Goal: Transaction & Acquisition: Subscribe to service/newsletter

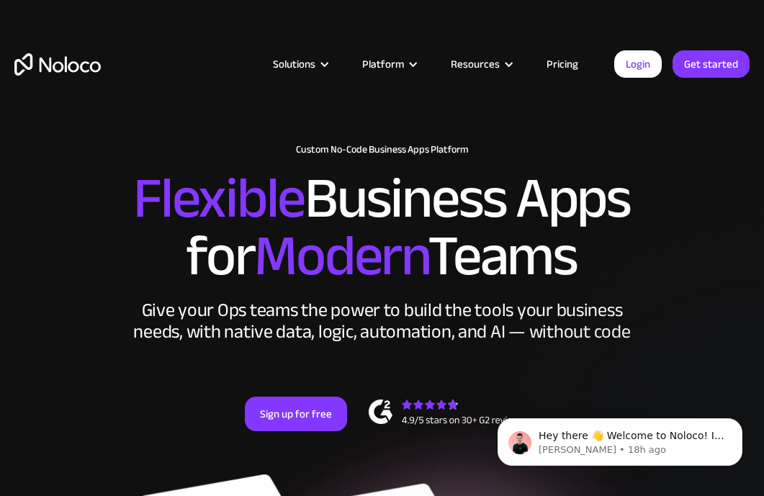
click at [577, 61] on link "Pricing" at bounding box center [563, 64] width 68 height 19
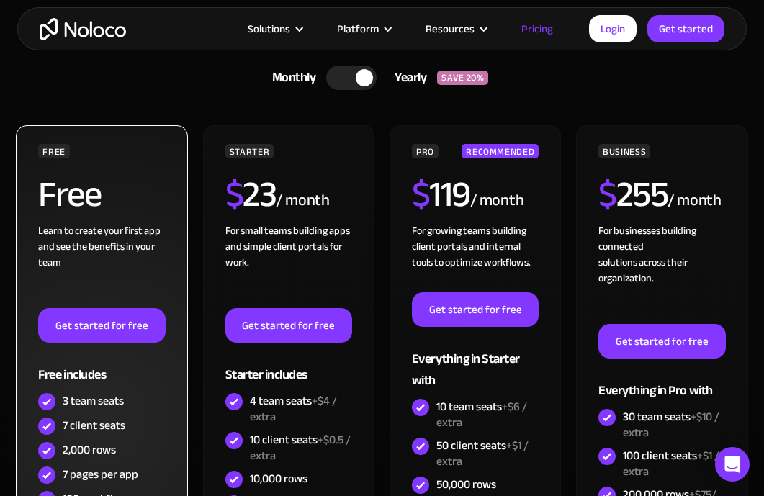
scroll to position [509, 0]
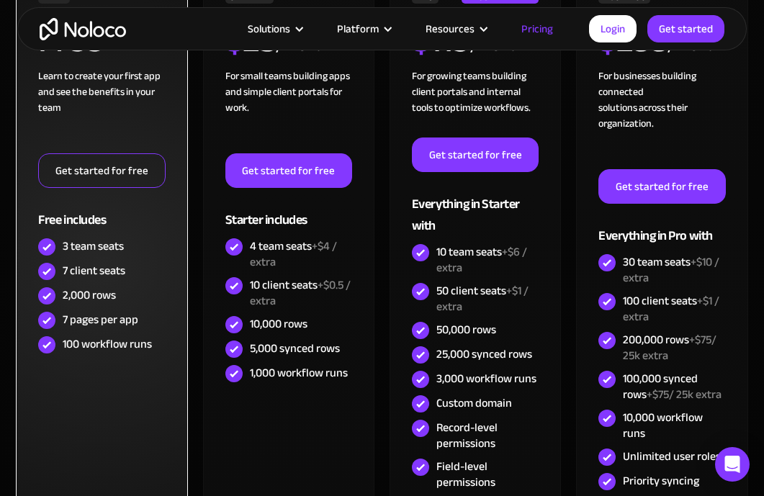
click at [143, 174] on link "Get started for free" at bounding box center [101, 170] width 127 height 35
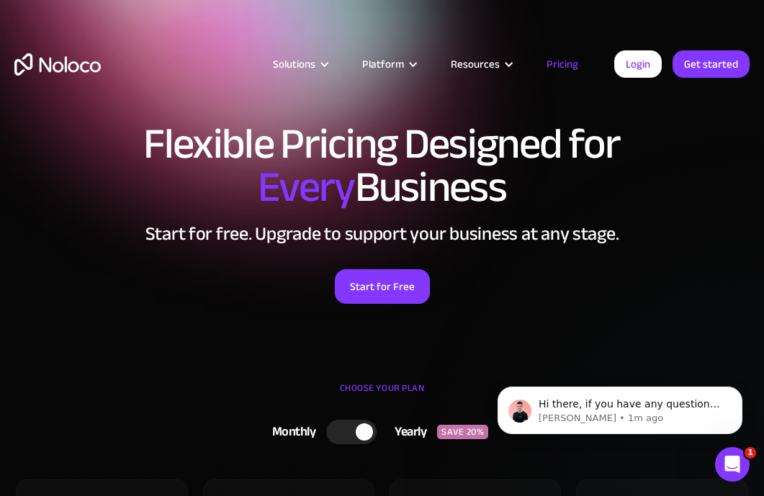
scroll to position [0, 0]
click at [0, 0] on link "Get started" at bounding box center [0, 0] width 0 height 0
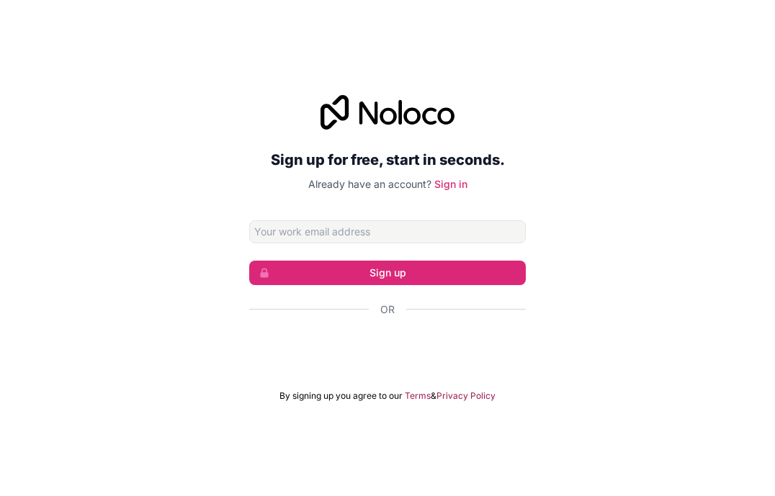
click at [351, 197] on div "Sign up for free, start in seconds. Already have an account? Sign in Sign up Or…" at bounding box center [387, 248] width 277 height 307
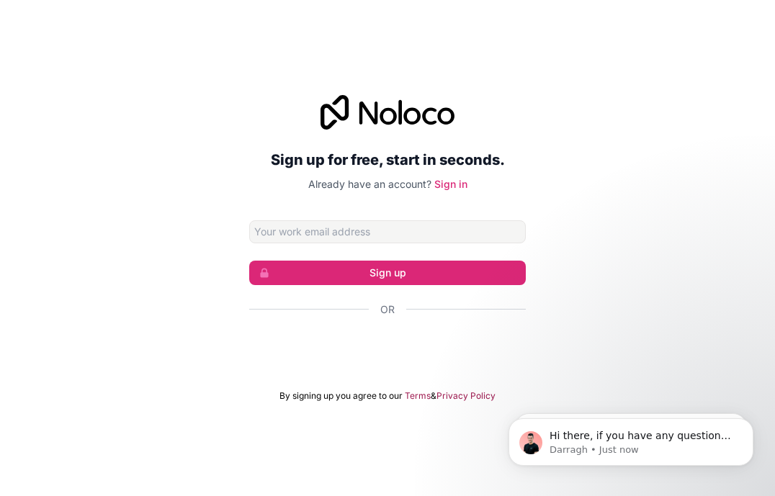
click at [171, 338] on div "Sign up for free, start in seconds. Already have an account? Sign in Sign up Or…" at bounding box center [387, 248] width 775 height 347
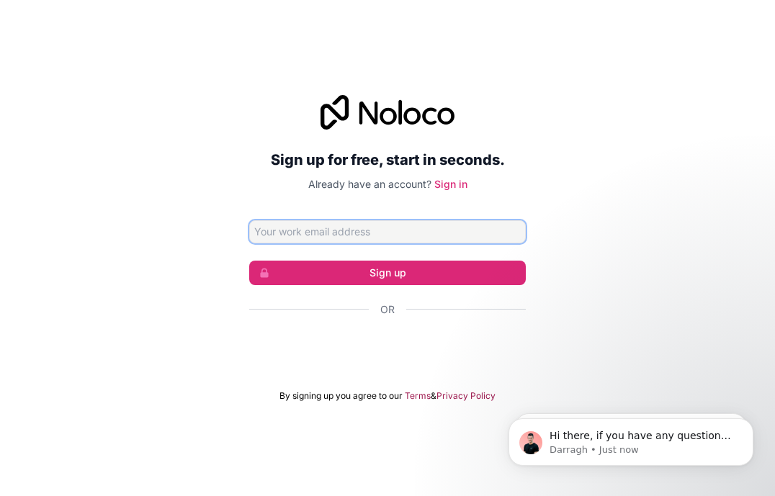
click at [304, 230] on input "Email address" at bounding box center [387, 231] width 277 height 23
type input "lawns-dwell1l@icloud.com"
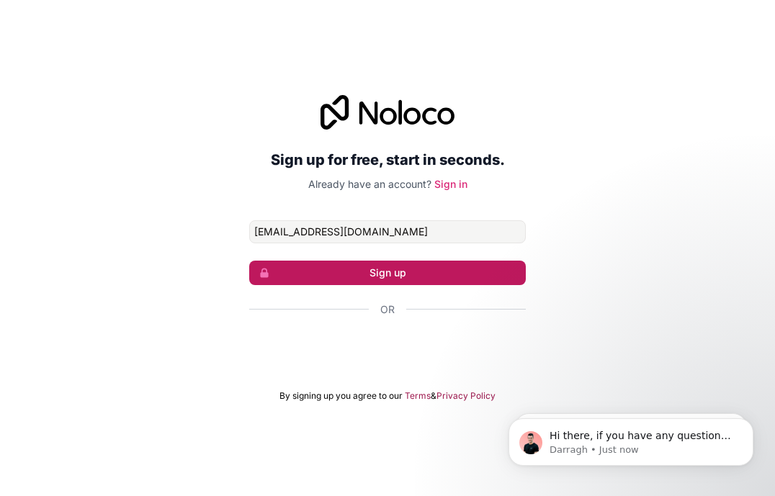
click at [472, 265] on button "Sign up" at bounding box center [387, 273] width 277 height 24
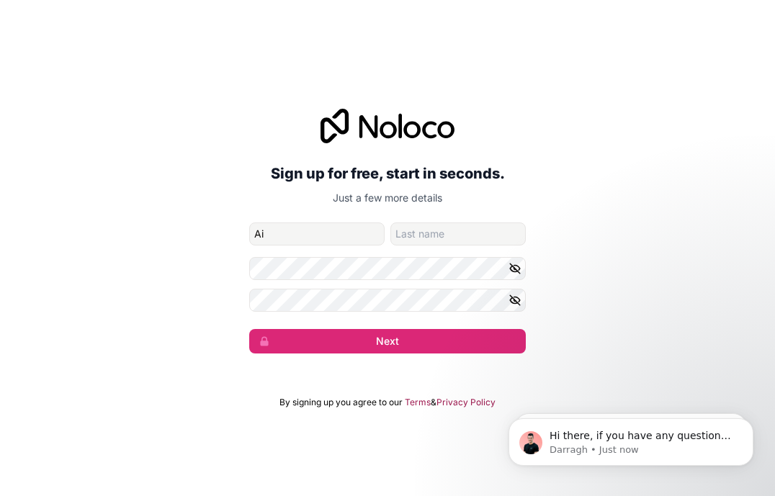
type input "Ai"
click at [195, 349] on div "Sign up for free, start in seconds. Just a few more details lawns-dwell1l@iclou…" at bounding box center [387, 231] width 775 height 285
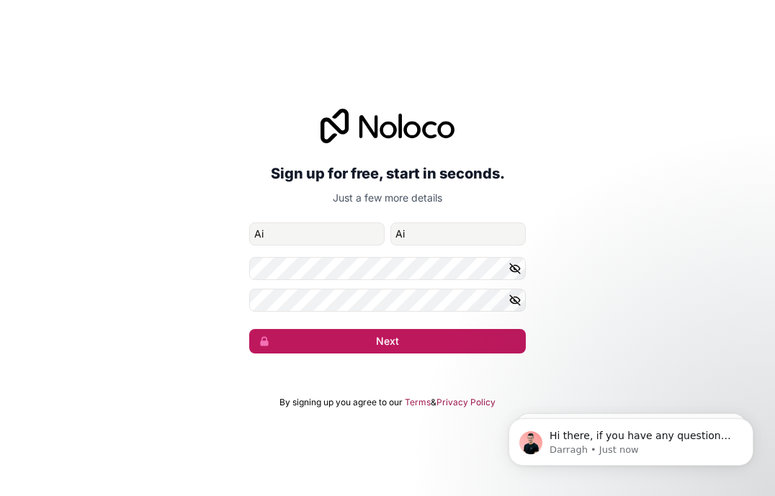
click at [295, 345] on button "Next" at bounding box center [387, 341] width 277 height 24
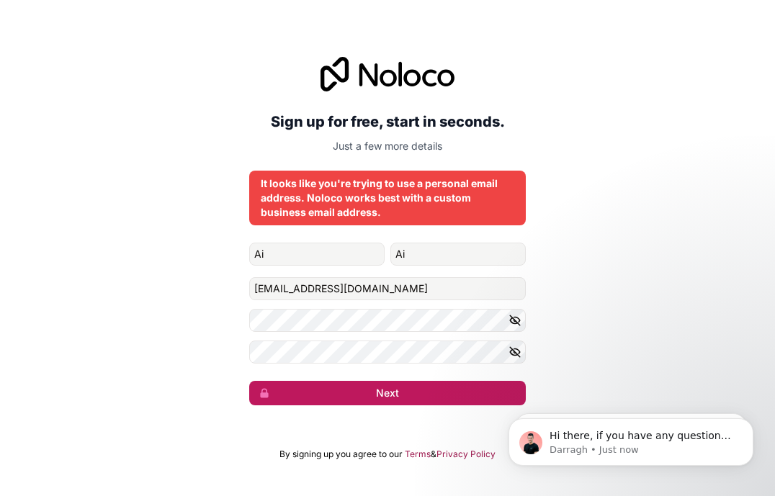
click at [367, 392] on button "Next" at bounding box center [387, 393] width 277 height 24
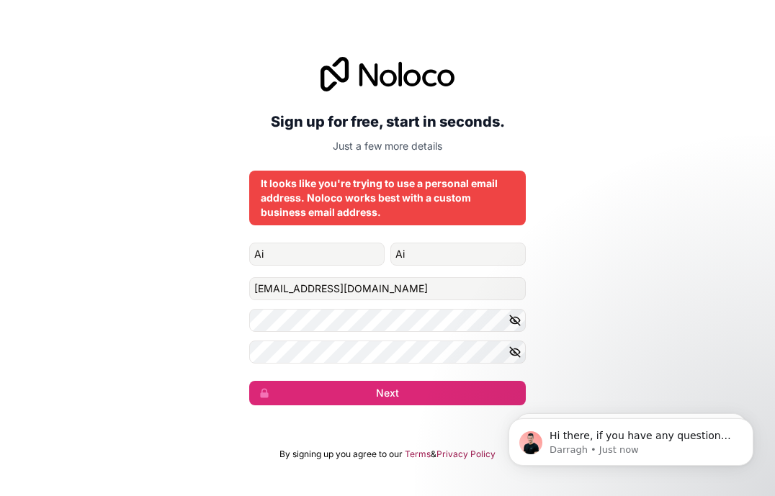
click at [381, 206] on div "It looks like you're trying to use a personal email address. Noloco works best …" at bounding box center [387, 197] width 253 height 43
click at [341, 125] on h2 "Sign up for free, start in seconds." at bounding box center [387, 122] width 277 height 26
drag, startPoint x: 431, startPoint y: 153, endPoint x: 326, endPoint y: 131, distance: 106.6
click at [327, 132] on div "Sign up for free, start in seconds. Just a few more details" at bounding box center [387, 105] width 277 height 96
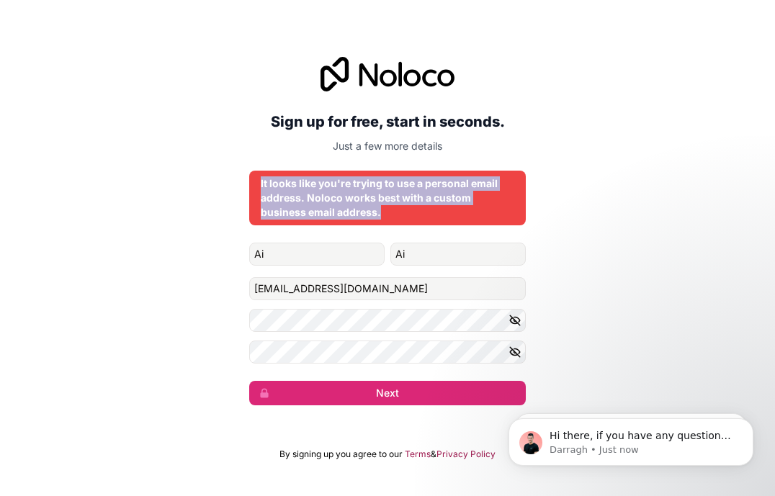
drag, startPoint x: 395, startPoint y: 215, endPoint x: 243, endPoint y: 179, distance: 155.6
click at [243, 179] on div "Sign up for free, start in seconds. Just a few more details It looks like you'r…" at bounding box center [387, 231] width 775 height 389
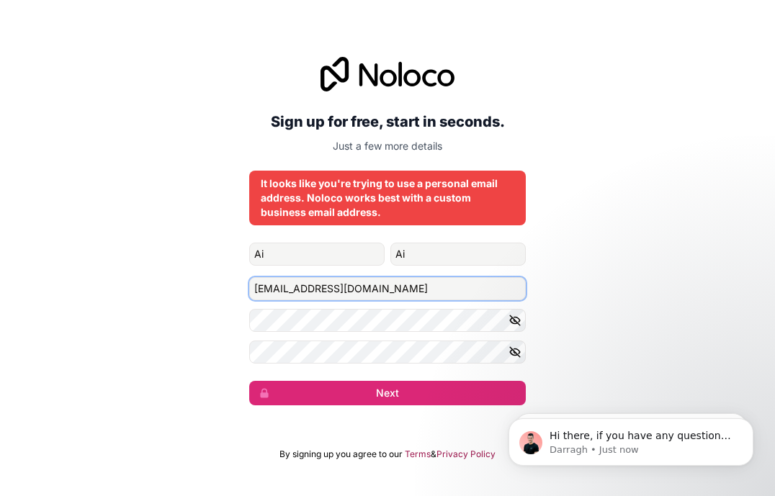
click at [383, 289] on input "lawns-dwell1l@icloud.com" at bounding box center [387, 288] width 277 height 23
click at [416, 290] on input "lawns-dwell1l@icloud.com" at bounding box center [387, 288] width 277 height 23
click at [452, 177] on div "It looks like you're trying to use a personal email address. Noloco works best …" at bounding box center [387, 197] width 253 height 43
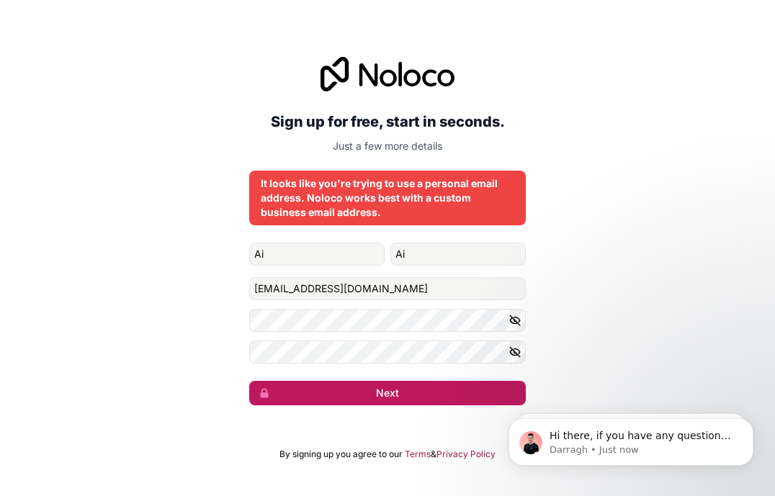
click at [369, 396] on button "Next" at bounding box center [387, 393] width 277 height 24
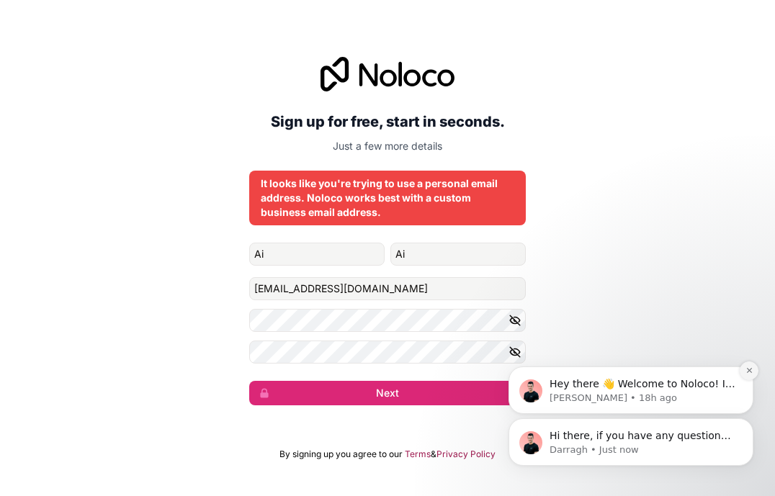
click at [749, 372] on icon "Dismiss notification" at bounding box center [748, 370] width 5 height 5
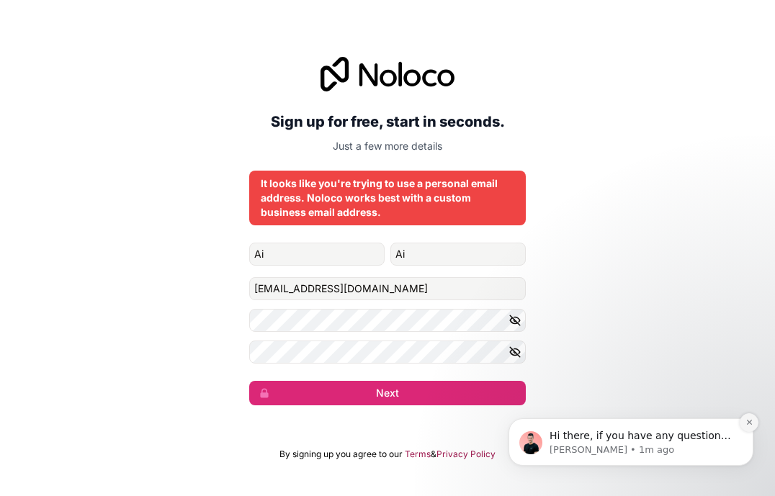
click at [747, 430] on button "Dismiss notification" at bounding box center [749, 422] width 19 height 19
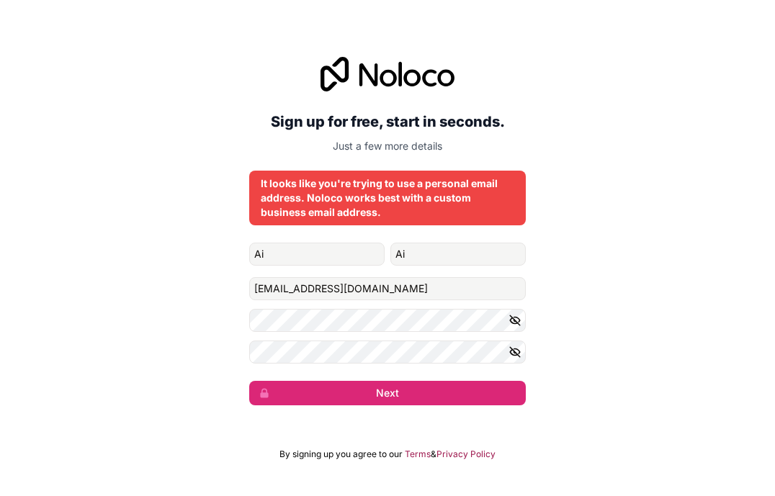
click at [295, 305] on form "Ai Ai lawns-dwell1l@icloud.com Next" at bounding box center [387, 324] width 277 height 163
click at [295, 292] on input "lawns-dwell1l@icloud.com" at bounding box center [387, 288] width 277 height 23
type input "Aiza5@inbox.ru"
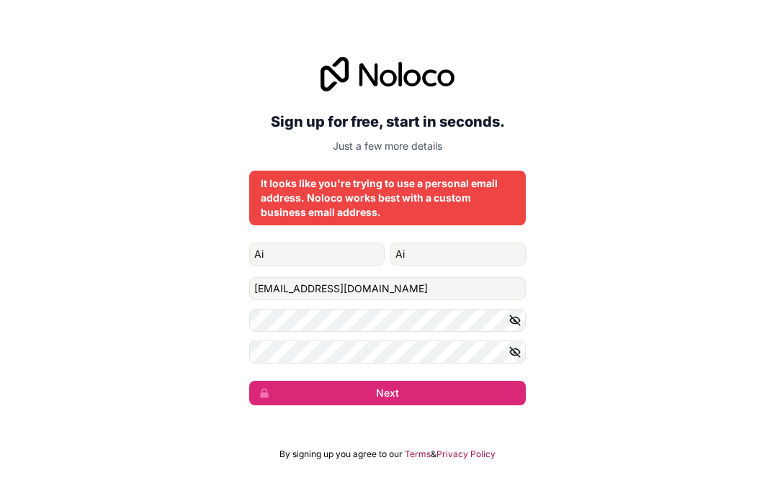
click at [556, 338] on div "Sign up for free, start in seconds. Just a few more details It looks like you'r…" at bounding box center [387, 231] width 775 height 389
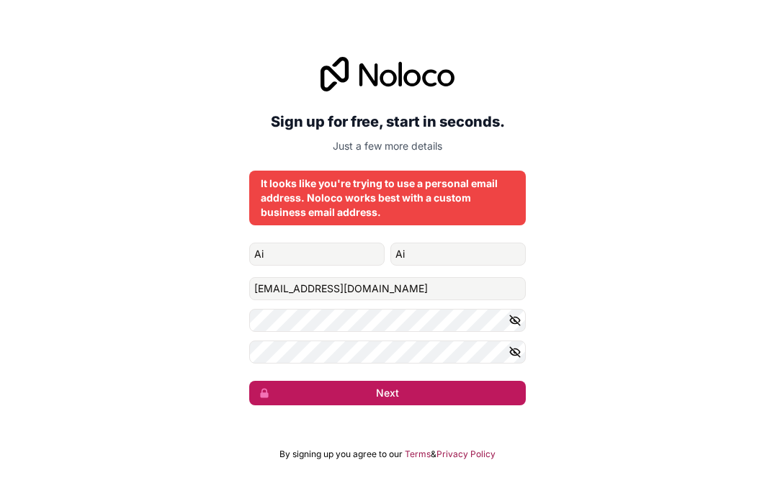
click at [422, 403] on button "Next" at bounding box center [387, 393] width 277 height 24
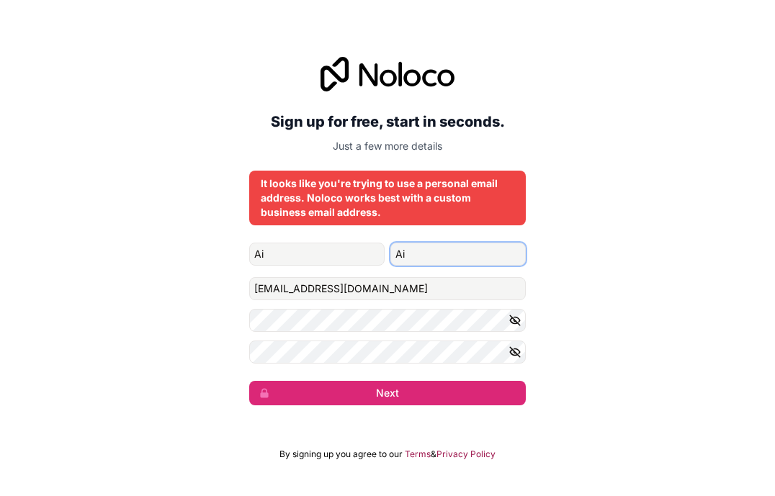
click at [410, 252] on input "Ai" at bounding box center [457, 254] width 135 height 23
click at [147, 279] on div "Sign up for free, start in seconds. Just a few more details It looks like you'r…" at bounding box center [387, 231] width 775 height 389
